Goal: Information Seeking & Learning: Learn about a topic

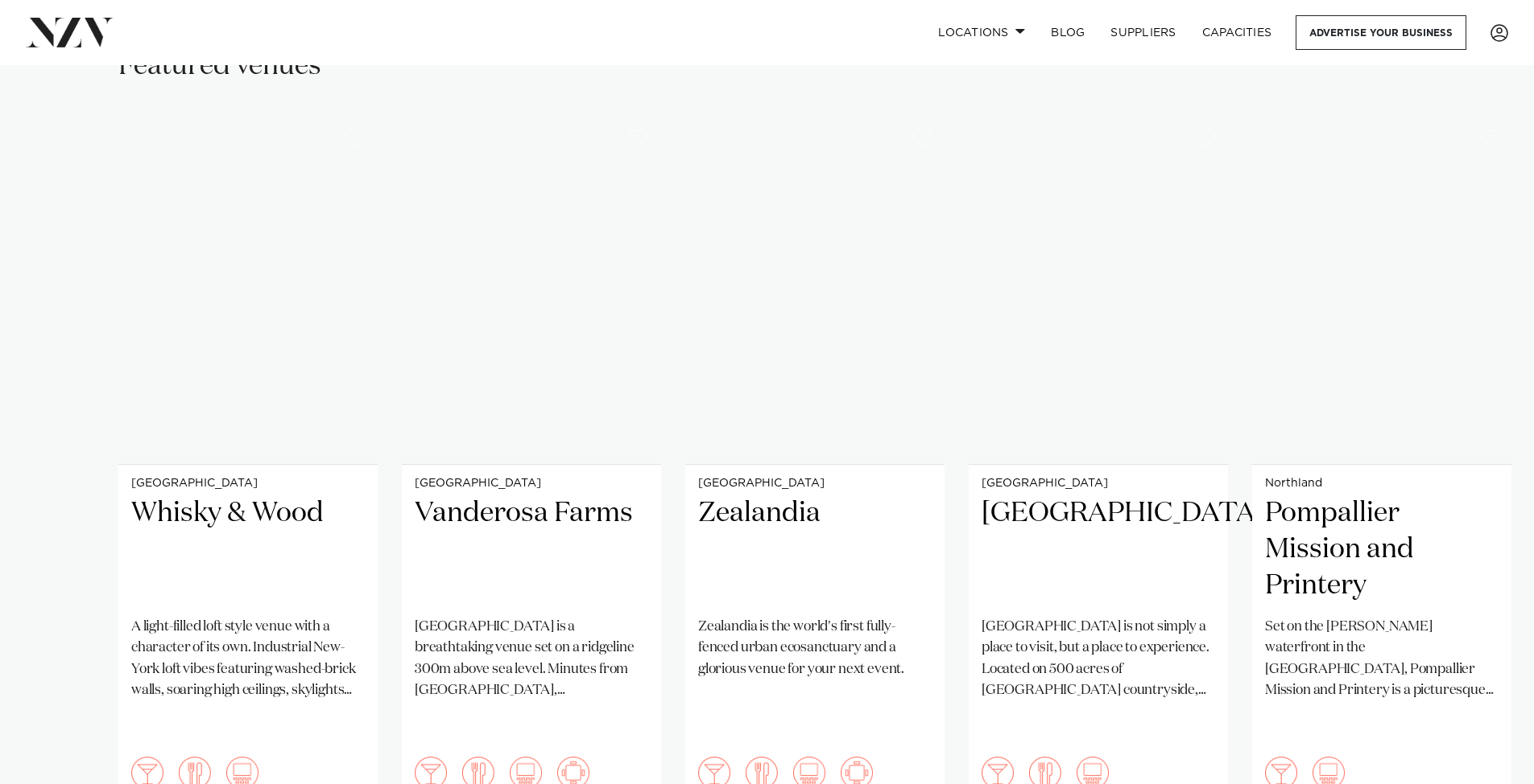
scroll to position [1067, 0]
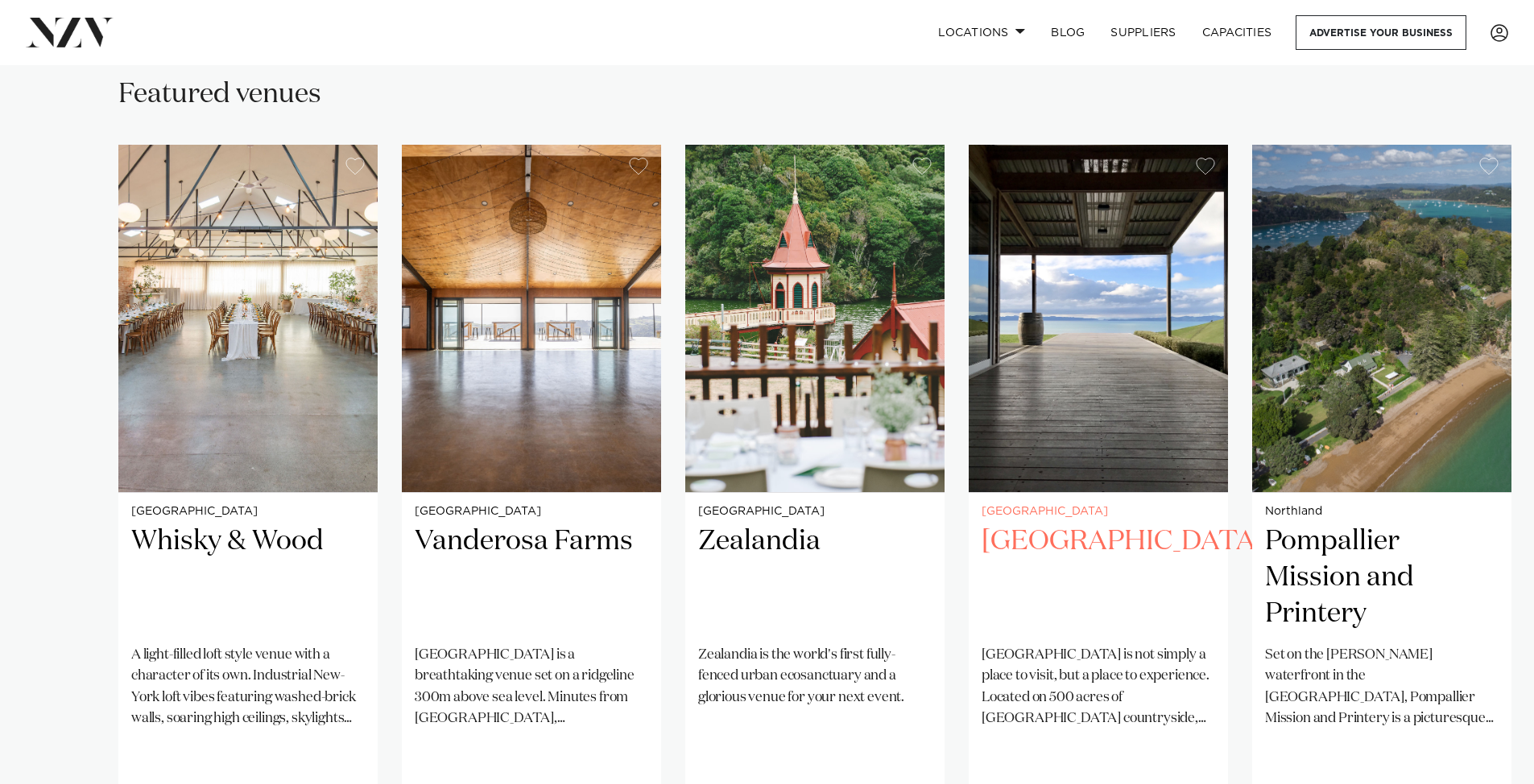
click at [1085, 362] on img "4 / 38" at bounding box center [1098, 319] width 259 height 348
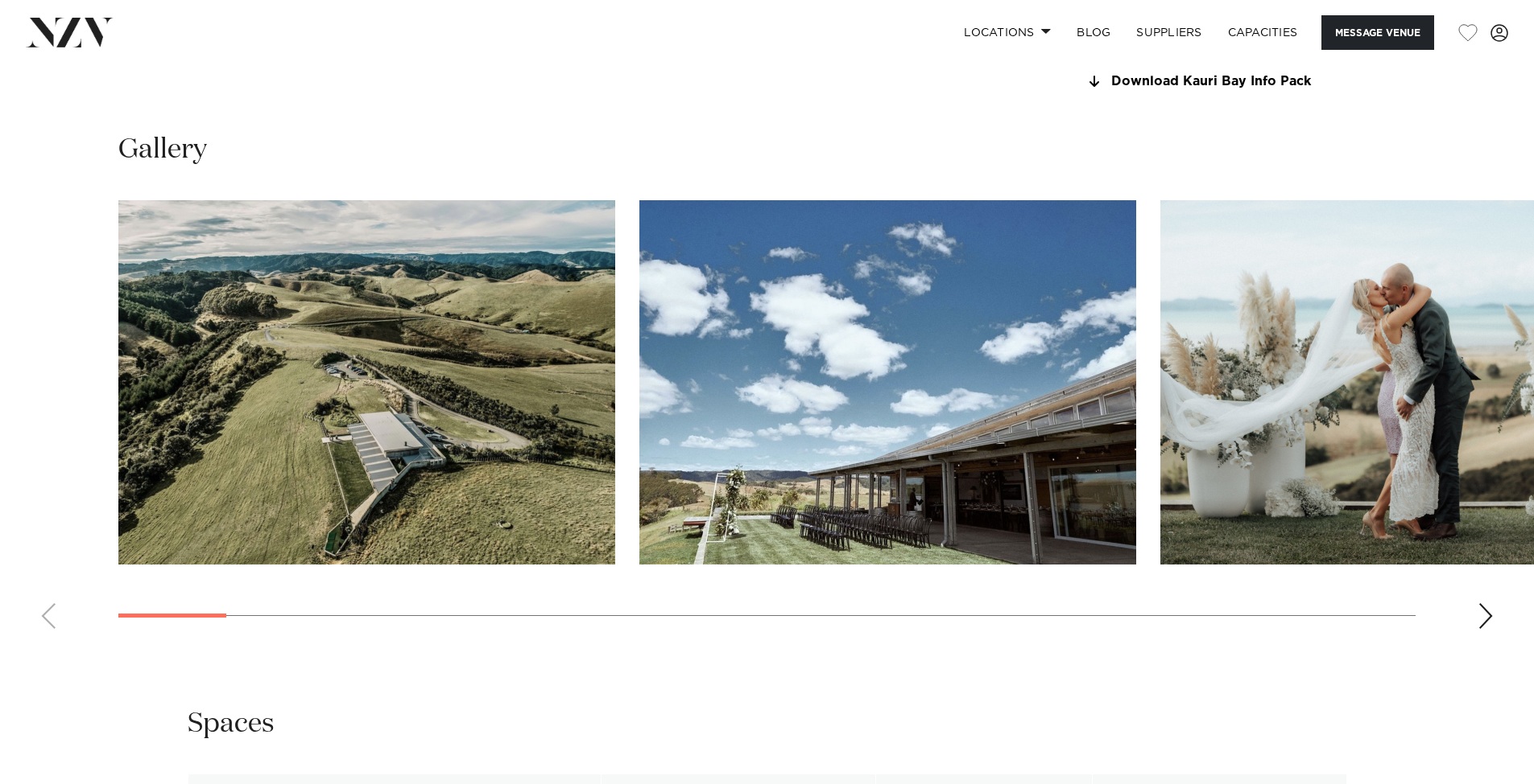
scroll to position [1609, 0]
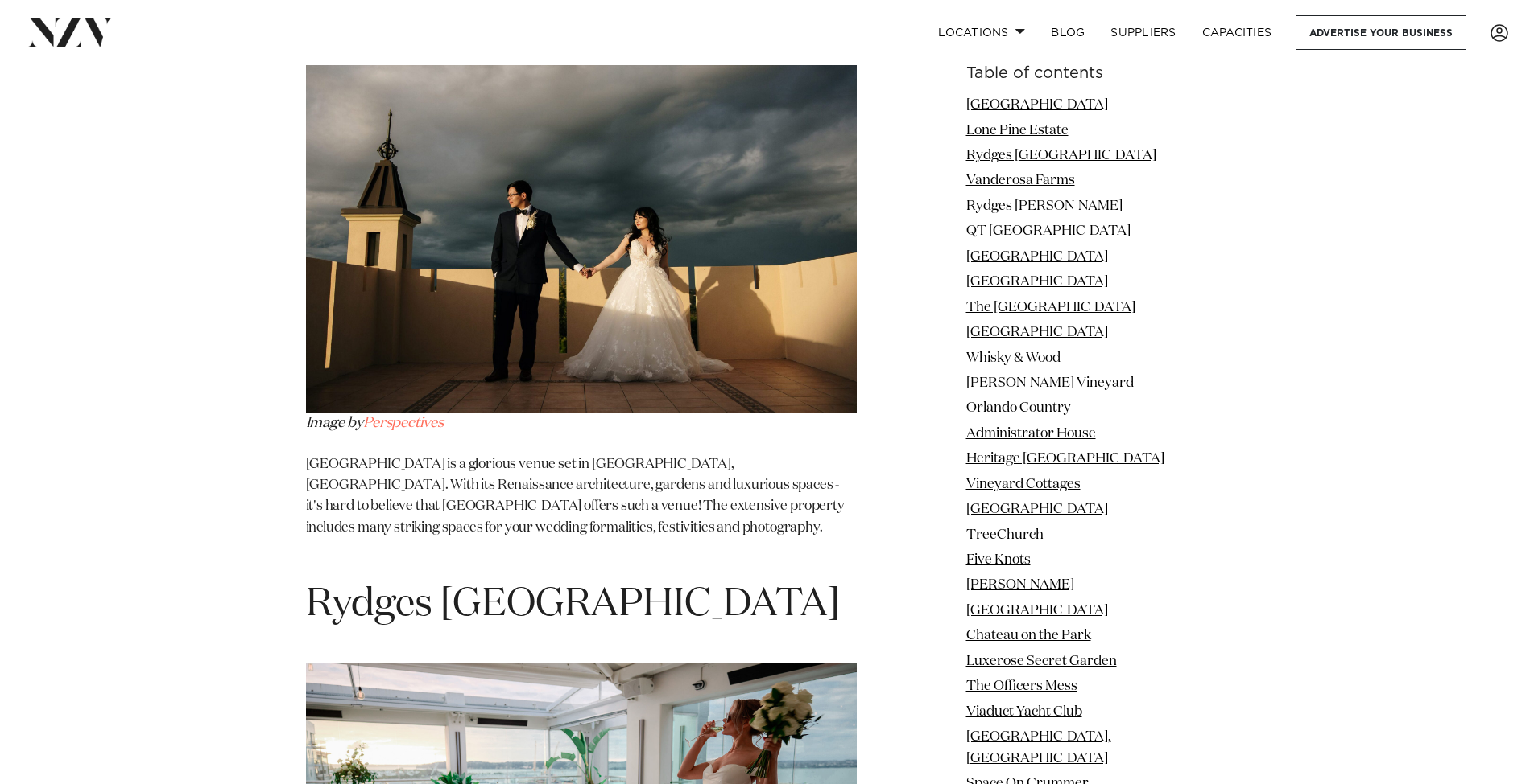
scroll to position [2756, 0]
click at [643, 242] on img at bounding box center [582, 230] width 551 height 367
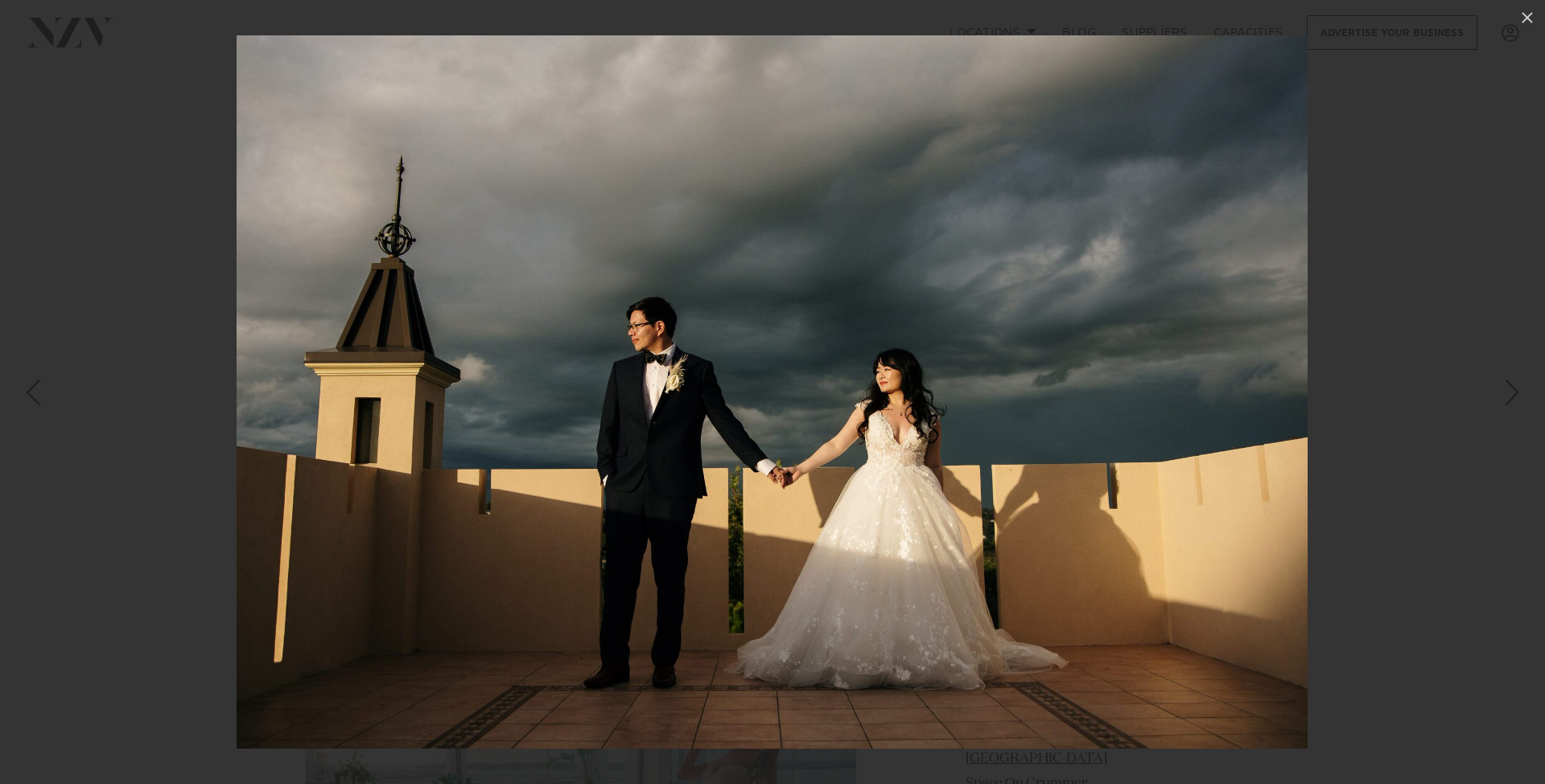
click at [874, 346] on img at bounding box center [772, 392] width 1071 height 713
click at [1374, 350] on div at bounding box center [772, 392] width 1545 height 784
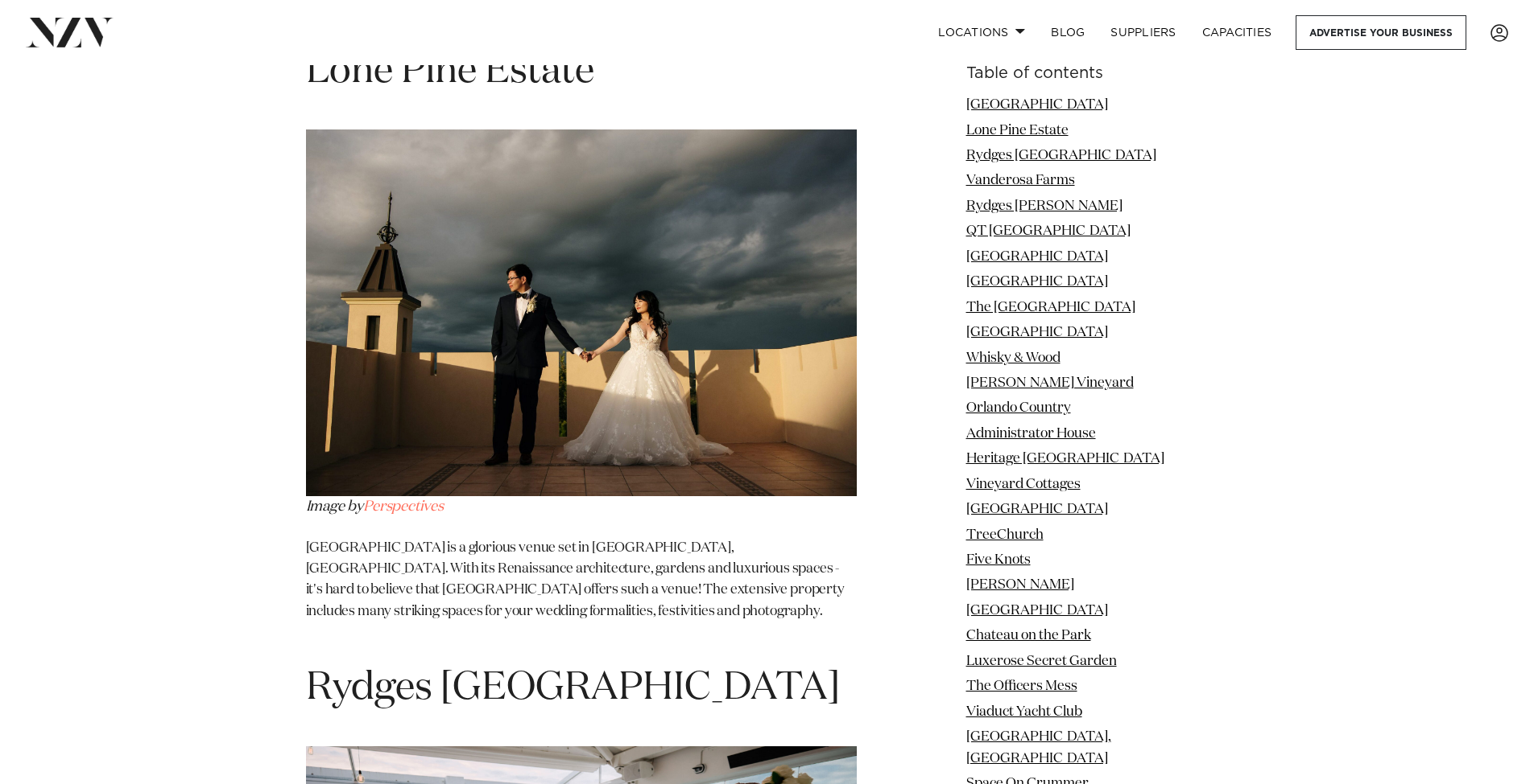
scroll to position [2596, 0]
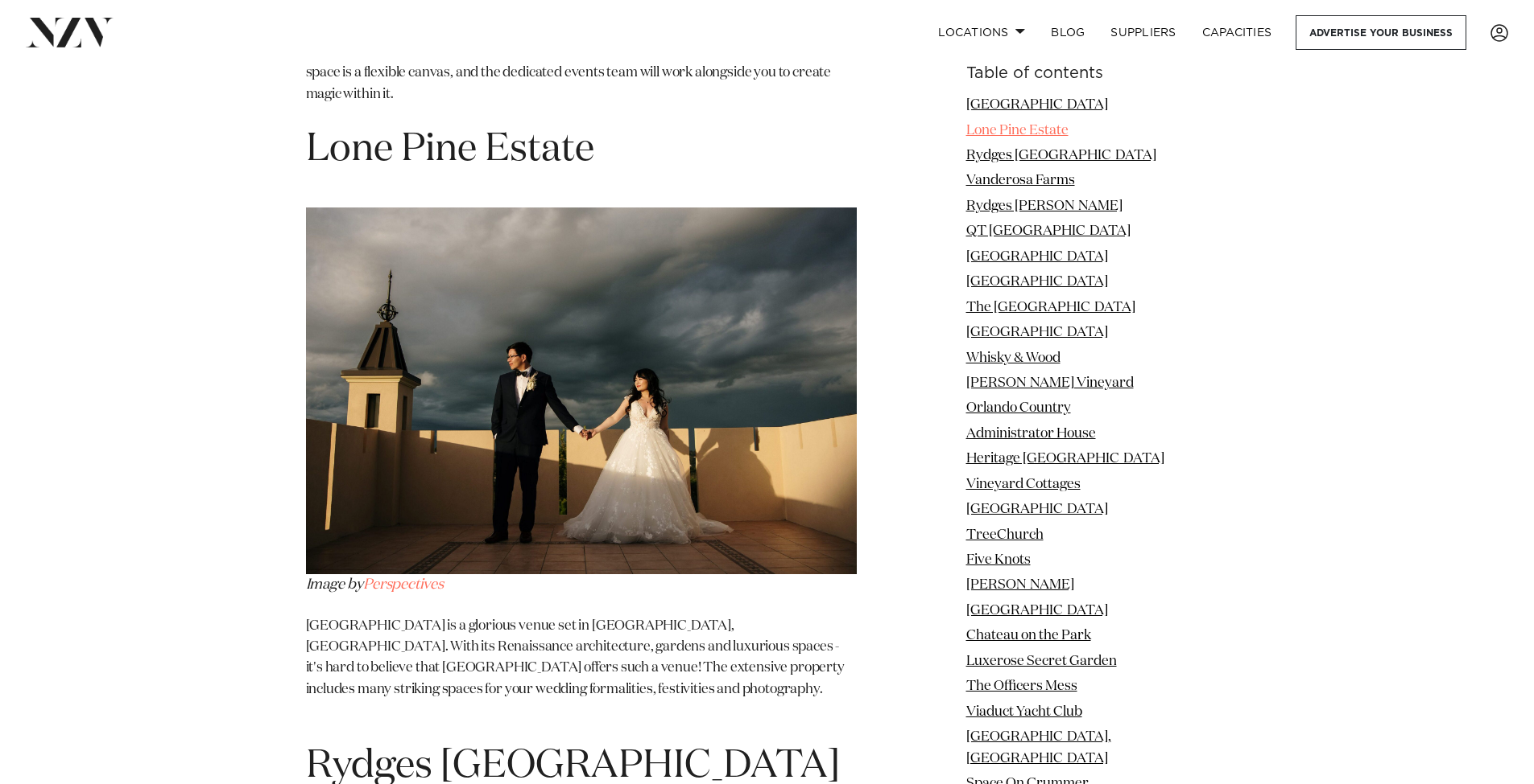
click at [1034, 127] on link "Lone Pine Estate" at bounding box center [1017, 130] width 102 height 14
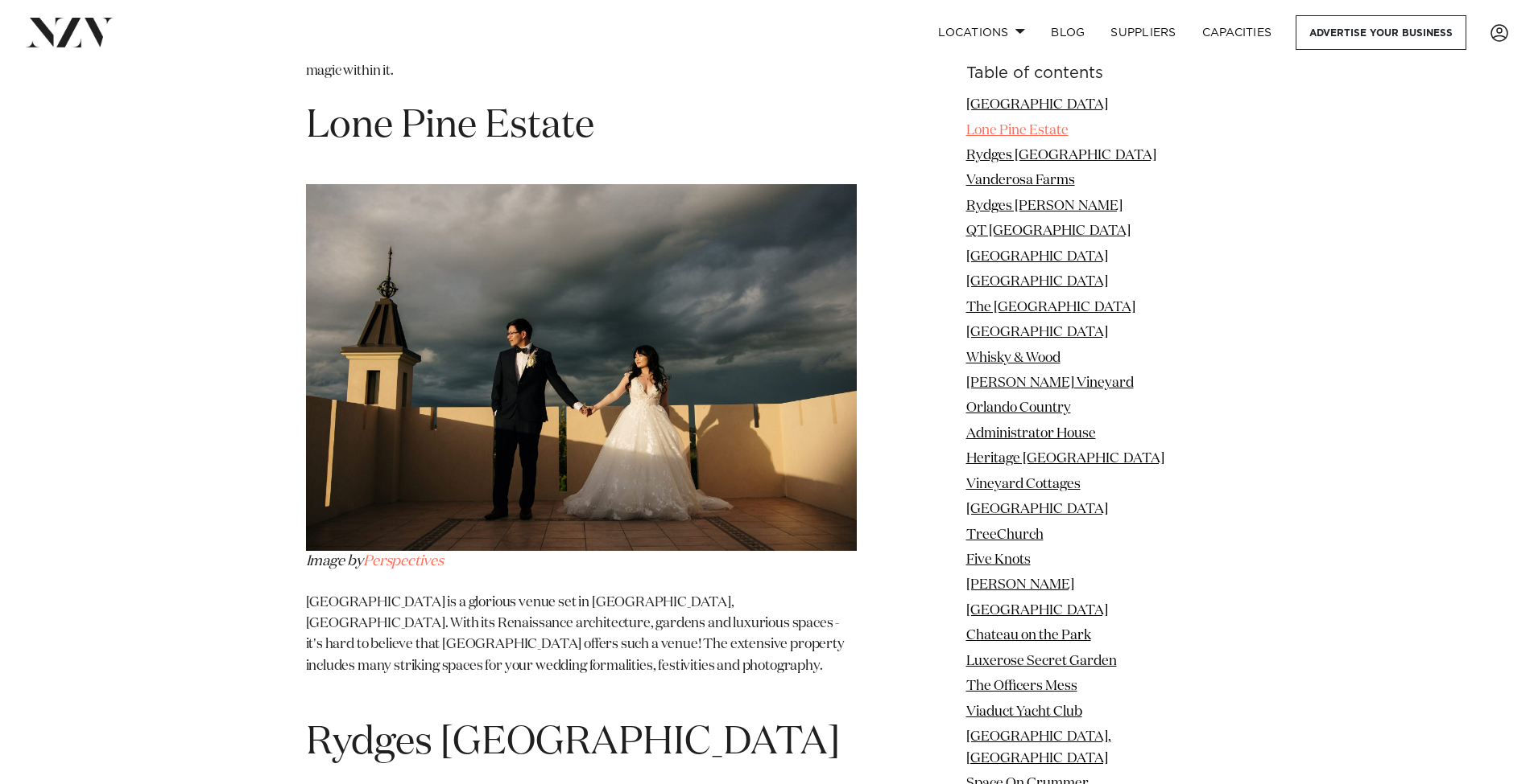
click at [1034, 127] on link "Lone Pine Estate" at bounding box center [1017, 130] width 102 height 14
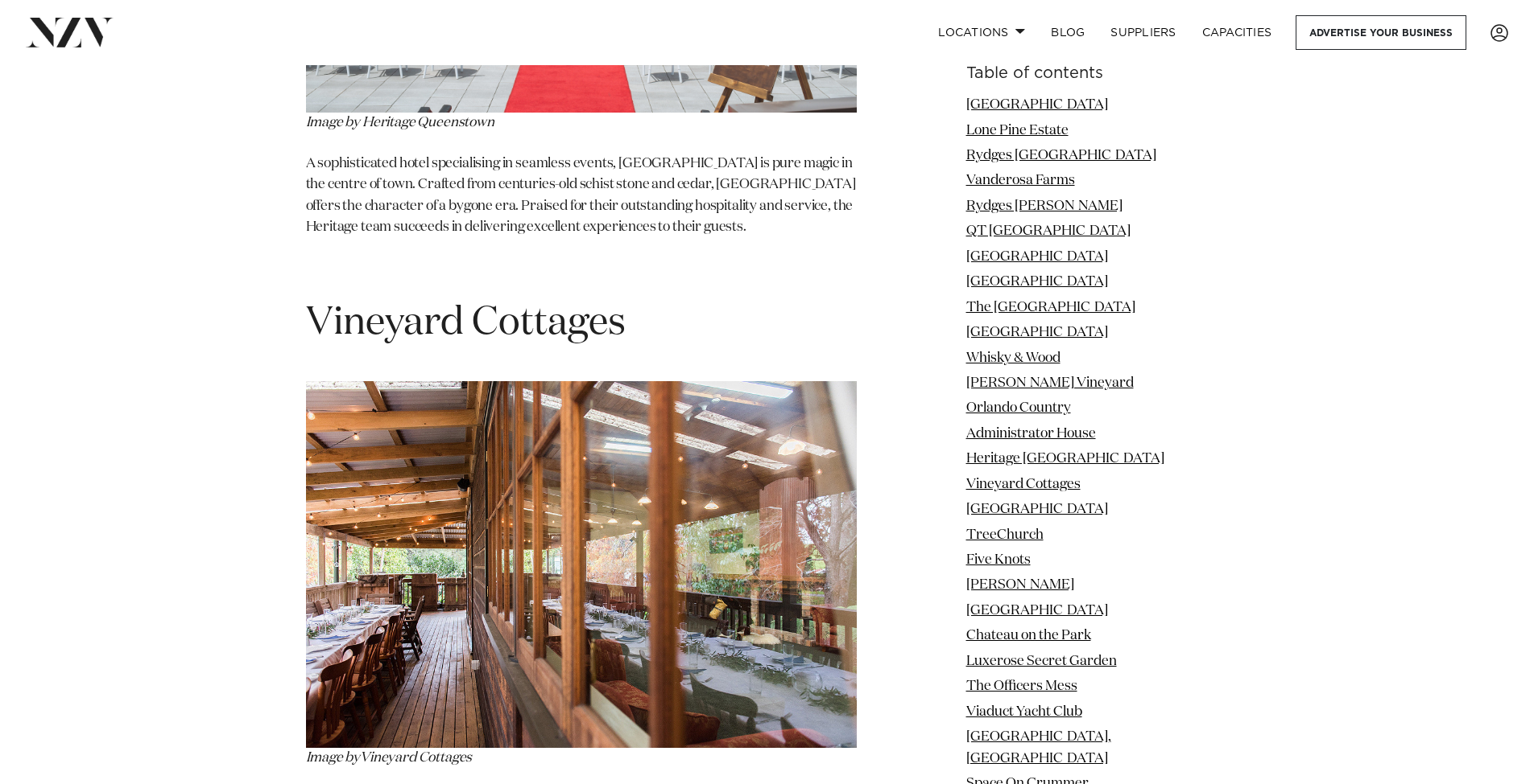
scroll to position [11227, 0]
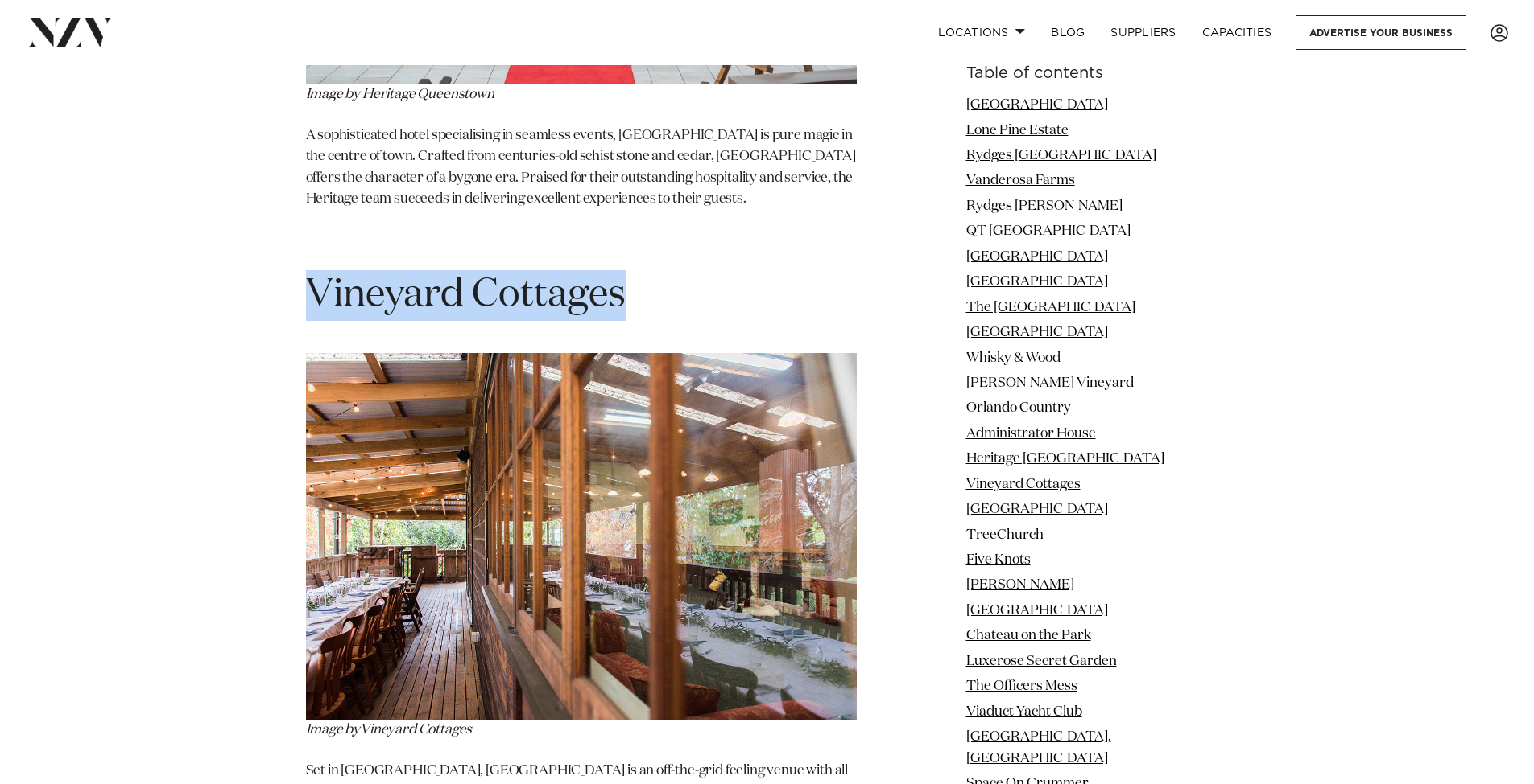
drag, startPoint x: 653, startPoint y: 125, endPoint x: 310, endPoint y: 133, distance: 343.1
click at [310, 270] on h1 "Vineyard Cottages" at bounding box center [582, 295] width 551 height 50
copy span "Vineyard Cottages"
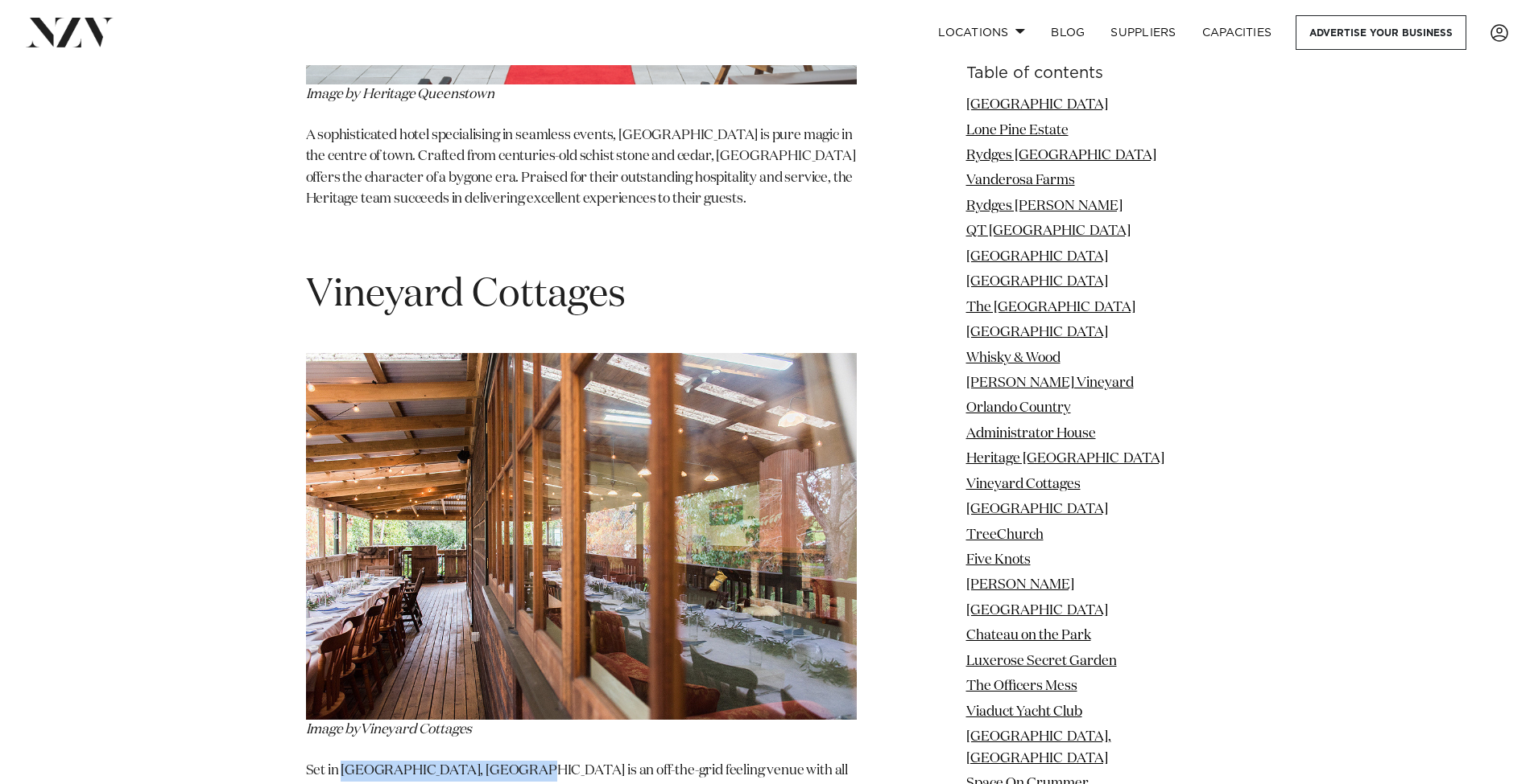
drag, startPoint x: 345, startPoint y: 597, endPoint x: 522, endPoint y: 597, distance: 177.0
copy p "Waimauku, Vineyard Cottages"
click at [649, 378] on img at bounding box center [582, 536] width 551 height 367
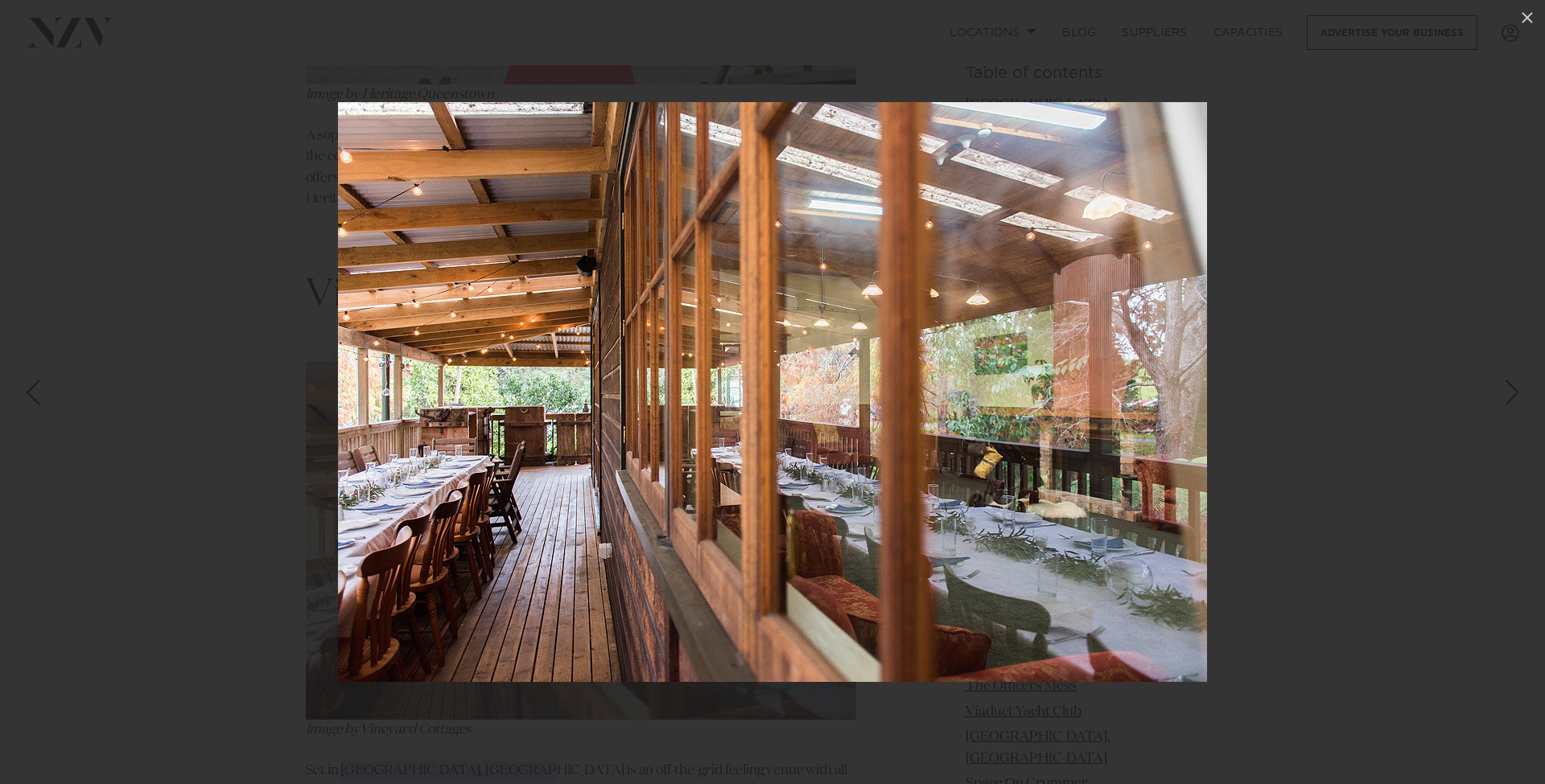
click at [765, 446] on img at bounding box center [773, 392] width 869 height 580
click at [204, 378] on div at bounding box center [772, 392] width 1545 height 784
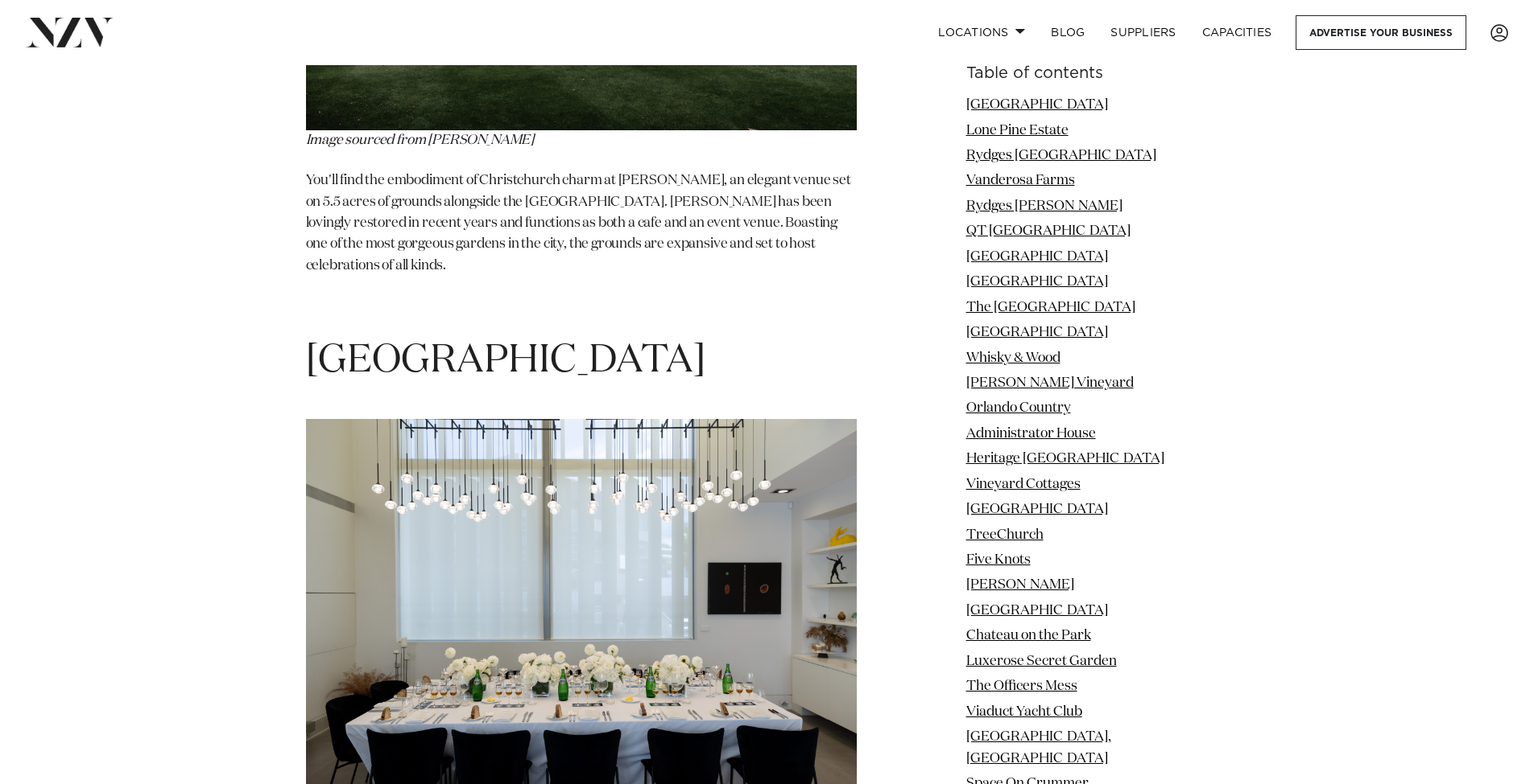
scroll to position [15008, 0]
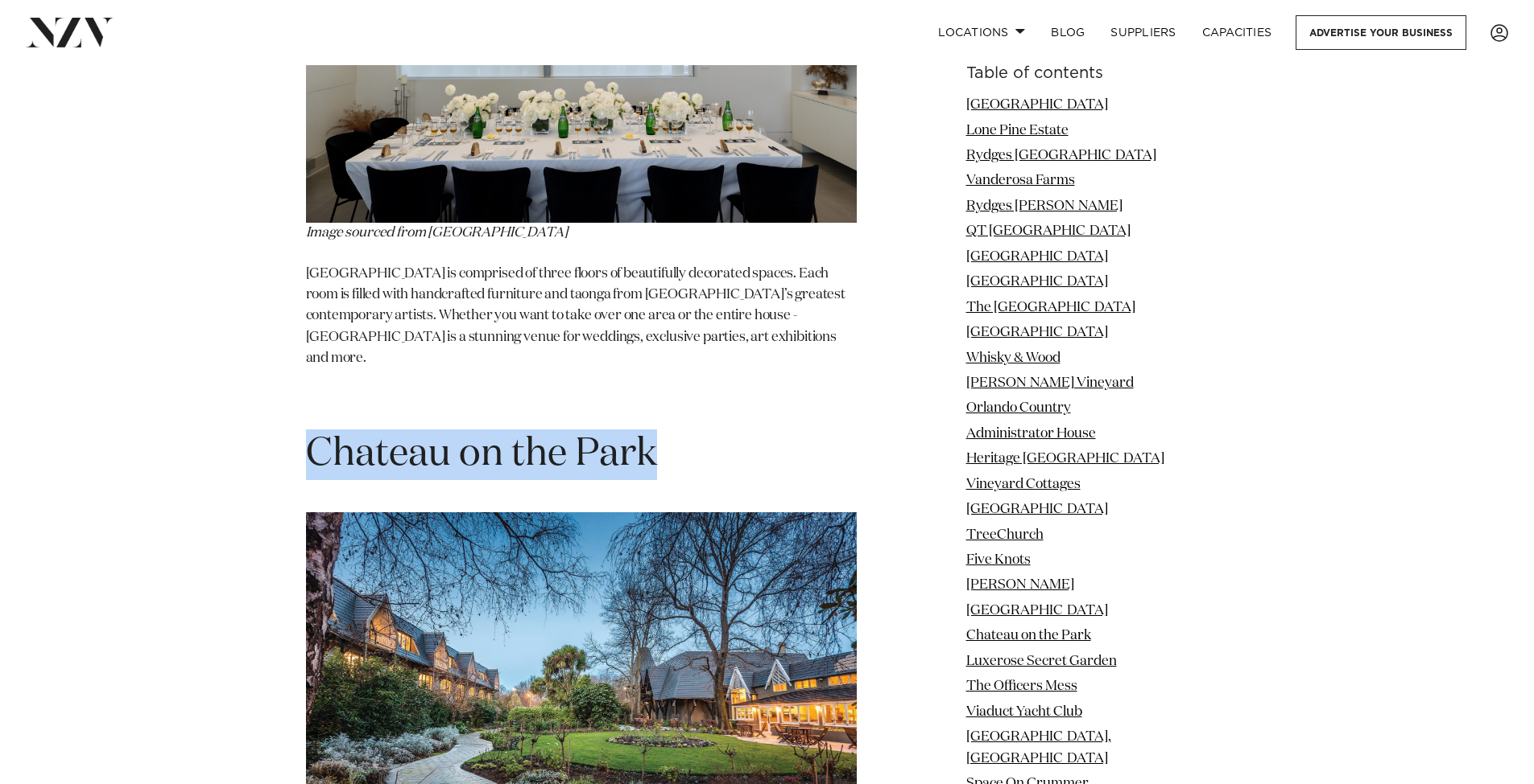
drag, startPoint x: 640, startPoint y: 219, endPoint x: 310, endPoint y: 232, distance: 330.3
click at [310, 429] on h1 "Chateau on the Park" at bounding box center [582, 454] width 551 height 50
copy span "Chateau on the Park"
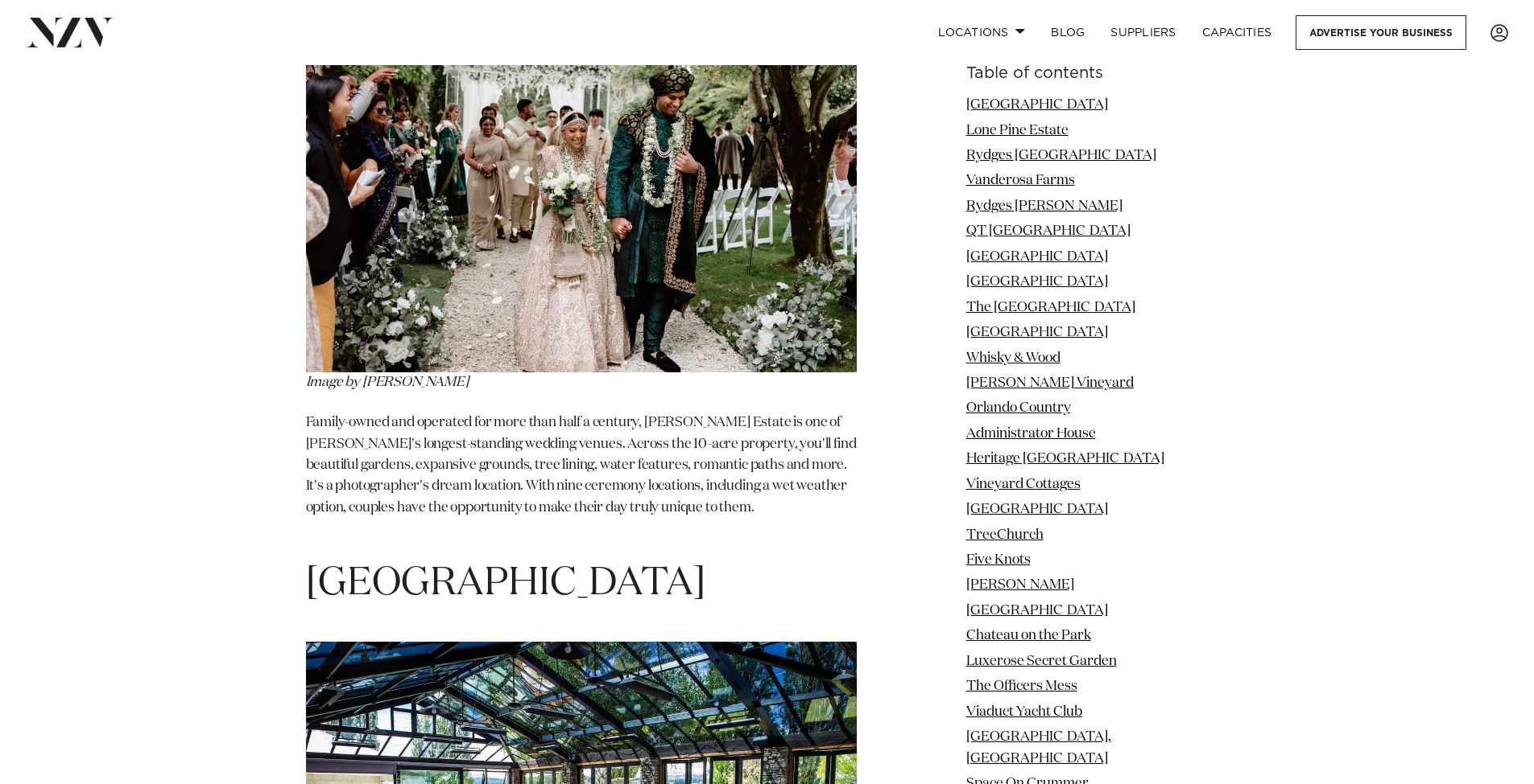
scroll to position [23858, 0]
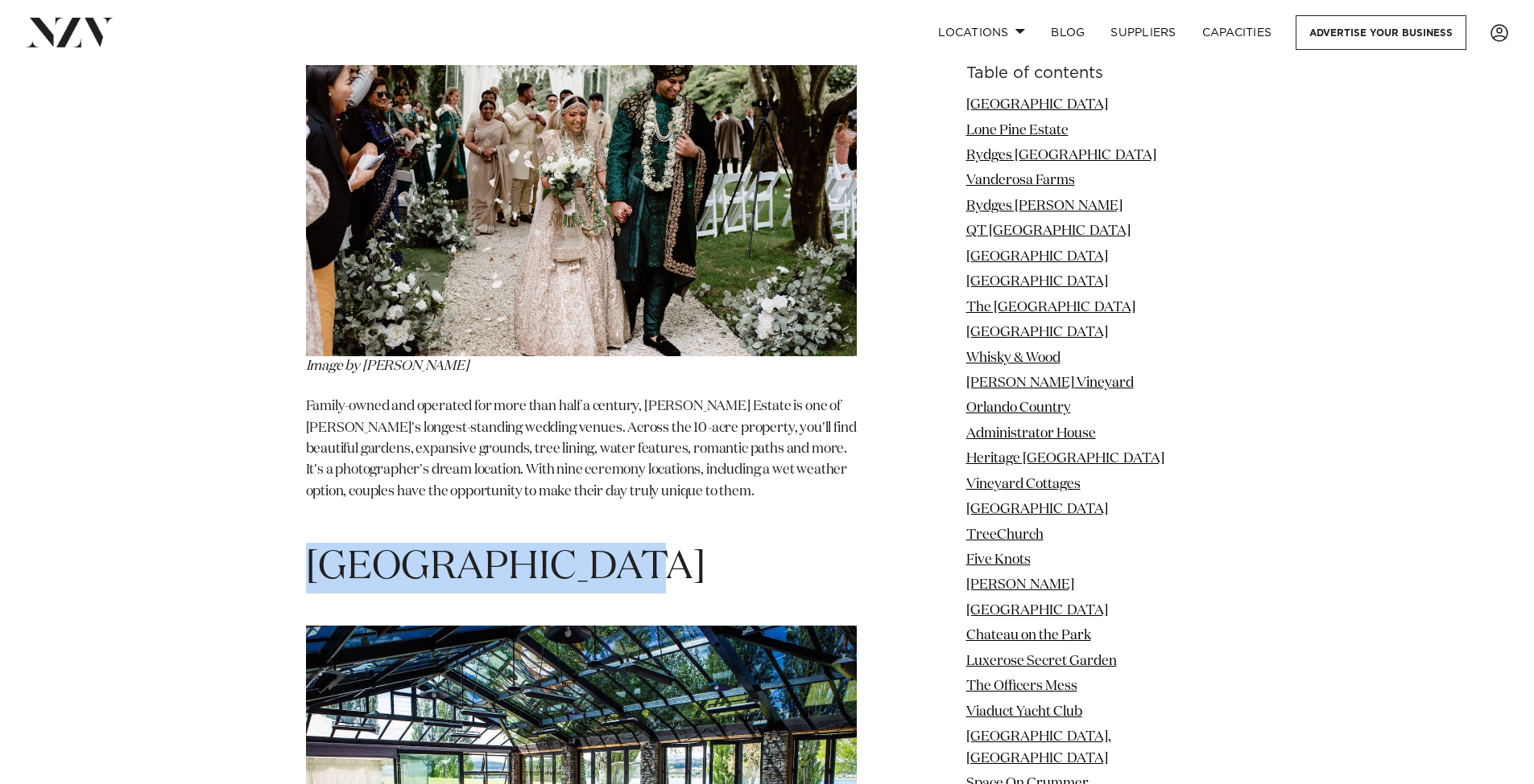
drag, startPoint x: 313, startPoint y: 161, endPoint x: 631, endPoint y: 162, distance: 318.0
click at [631, 543] on h1 "[GEOGRAPHIC_DATA]" at bounding box center [582, 568] width 551 height 50
copy span "[GEOGRAPHIC_DATA]"
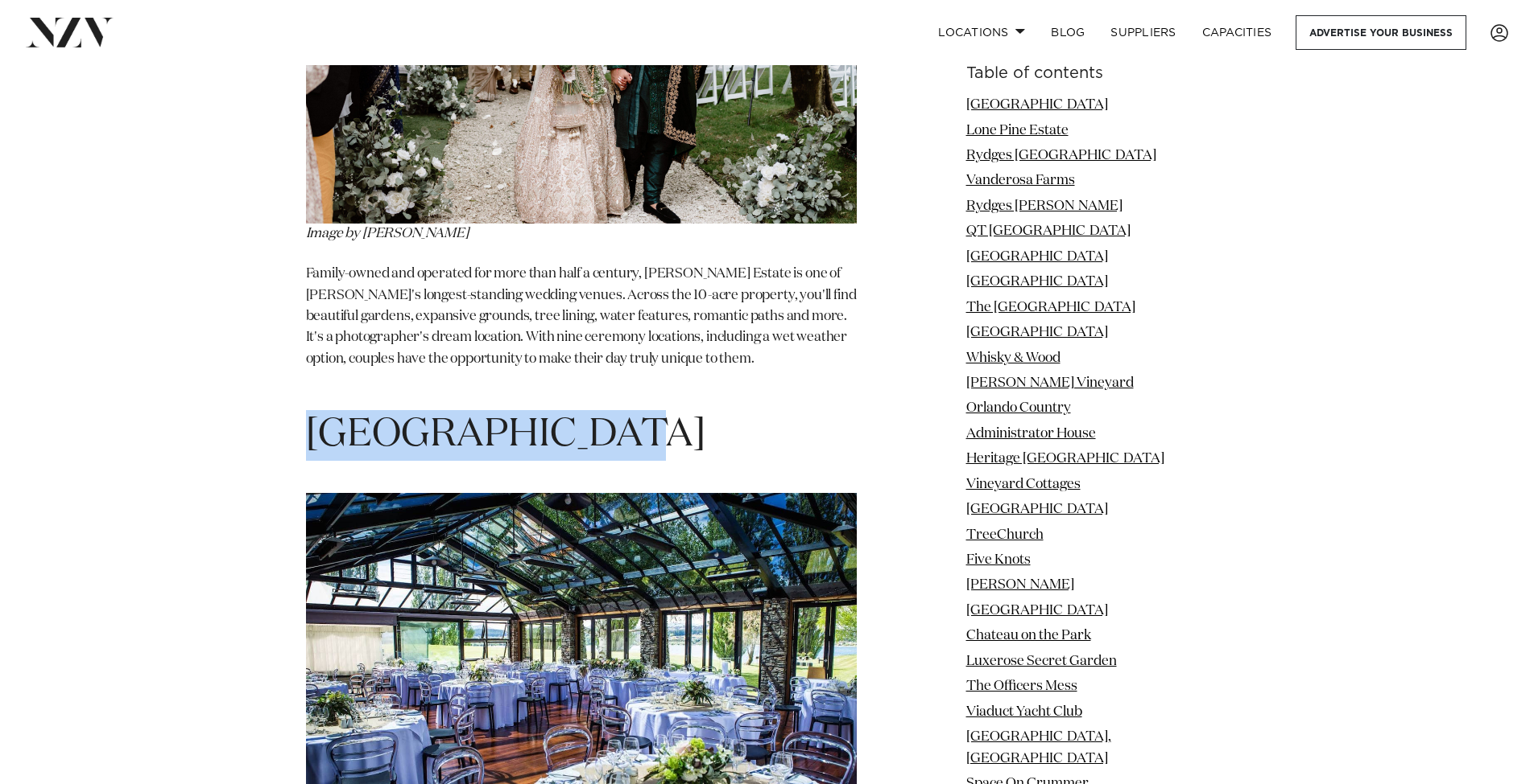
scroll to position [24019, 0]
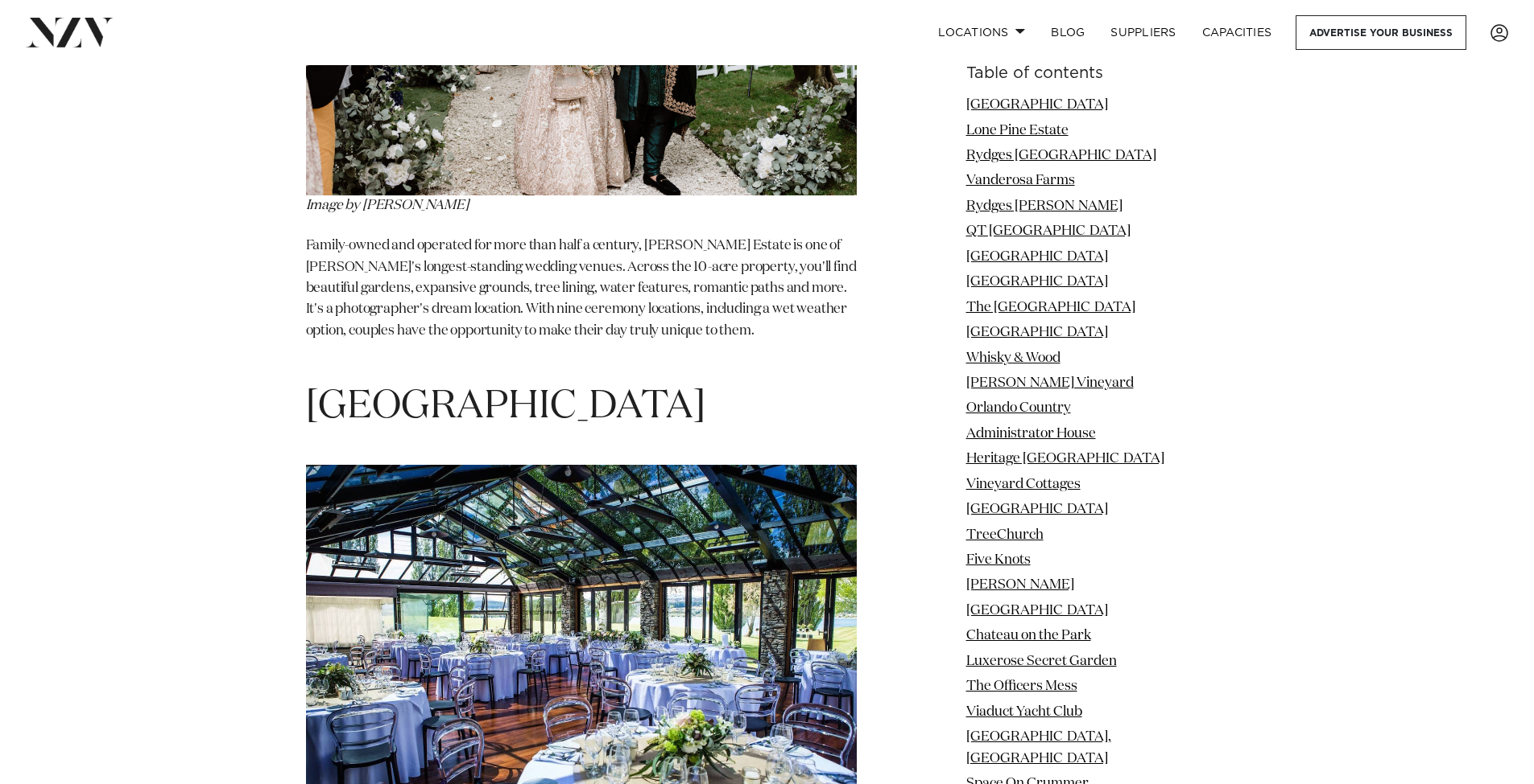
drag, startPoint x: 860, startPoint y: 493, endPoint x: 309, endPoint y: 486, distance: 551.0
copy p "Edgewater Hotel is a wedding venue and accommodation located by the crystal cle…"
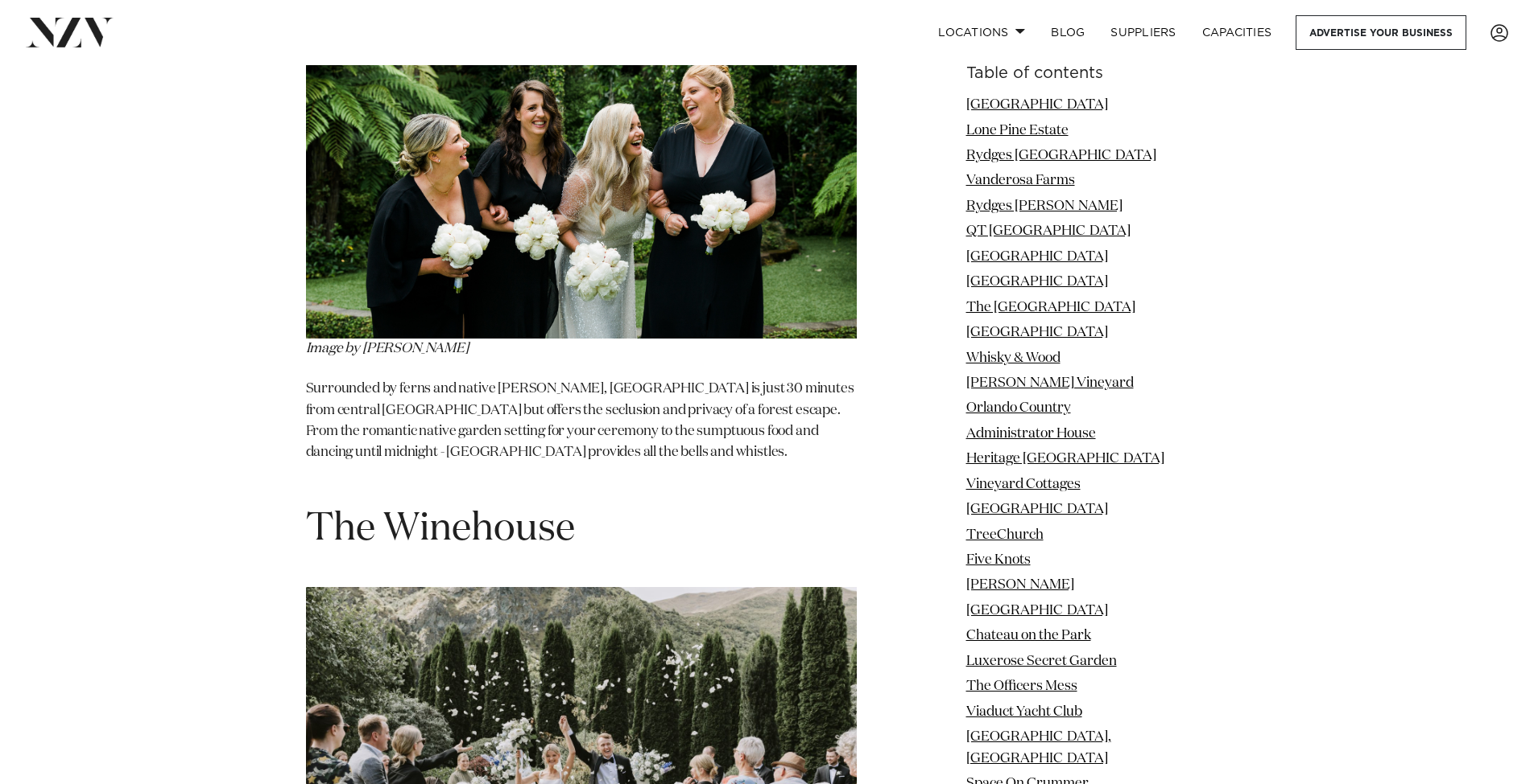
scroll to position [28123, 0]
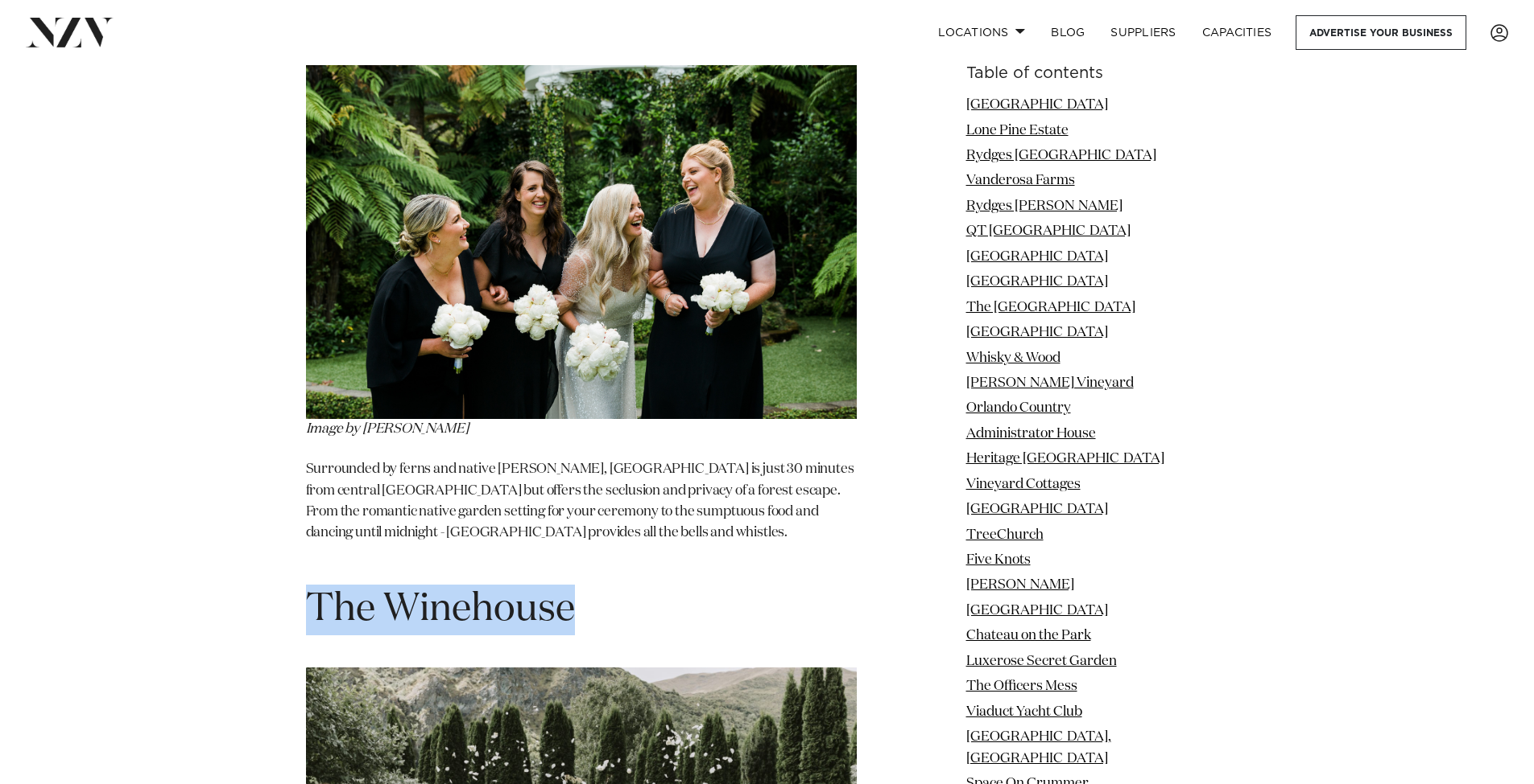
drag, startPoint x: 587, startPoint y: 145, endPoint x: 314, endPoint y: 148, distance: 273.0
click at [314, 585] on h1 "The Winehouse" at bounding box center [582, 609] width 551 height 50
copy span "The Winehouse"
